Goal: Task Accomplishment & Management: Manage account settings

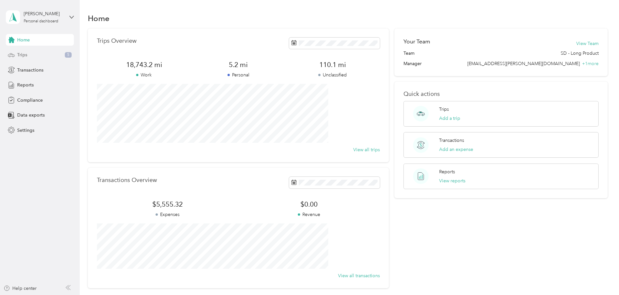
click at [27, 56] on span "Trips" at bounding box center [22, 55] width 10 height 7
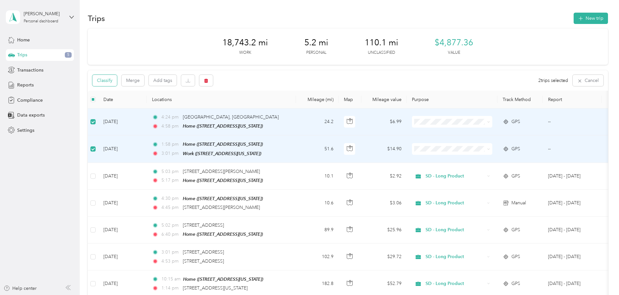
click at [117, 78] on button "Classify" at bounding box center [104, 80] width 25 height 11
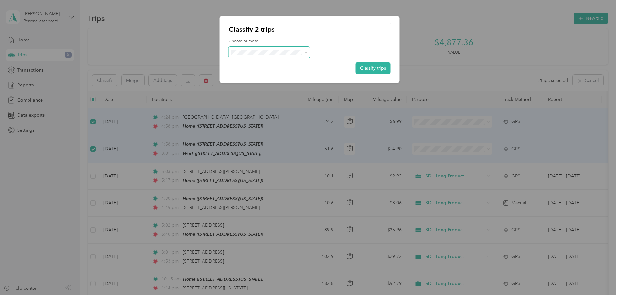
click at [305, 54] on span at bounding box center [305, 53] width 3 height 6
click at [280, 66] on li "SD - Long Product" at bounding box center [269, 62] width 81 height 11
click at [367, 68] on button "Classify trips" at bounding box center [373, 68] width 35 height 11
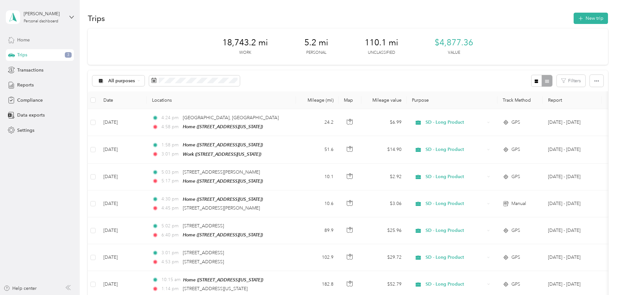
click at [24, 41] on span "Home" at bounding box center [23, 40] width 13 height 7
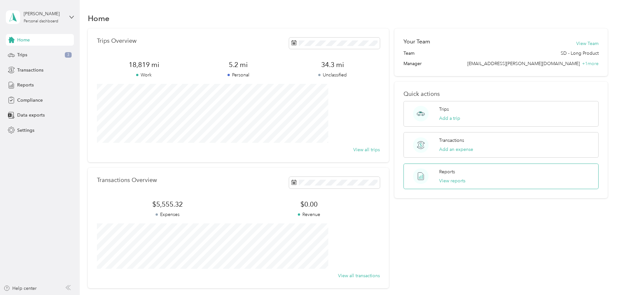
click at [439, 171] on p "Reports" at bounding box center [447, 172] width 16 height 7
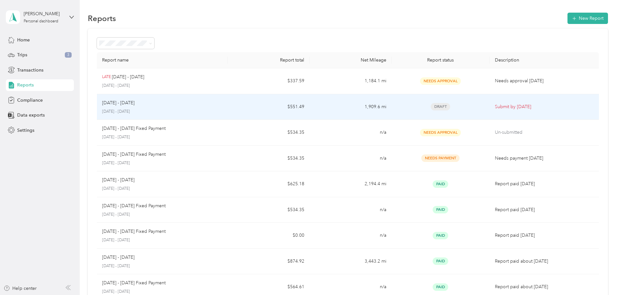
click at [189, 103] on div "[DATE] - [DATE]" at bounding box center [162, 103] width 121 height 7
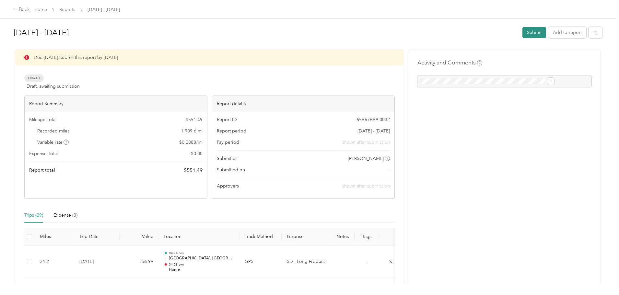
click at [523, 33] on button "Submit" at bounding box center [535, 32] width 24 height 11
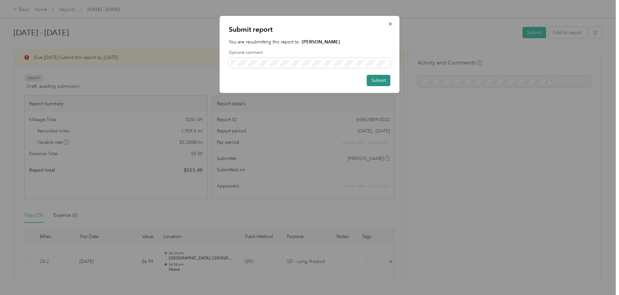
click at [383, 79] on button "Submit" at bounding box center [379, 80] width 24 height 11
